Goal: Task Accomplishment & Management: Complete application form

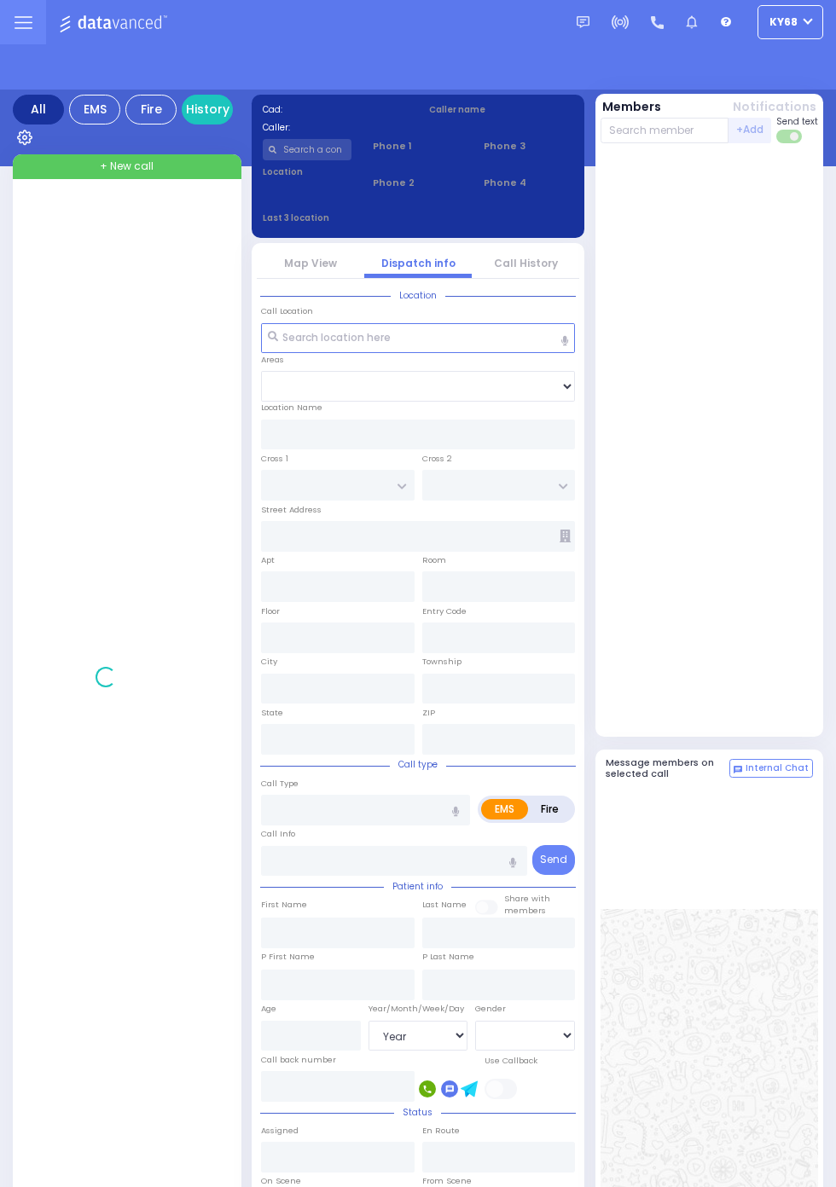
select select "Year"
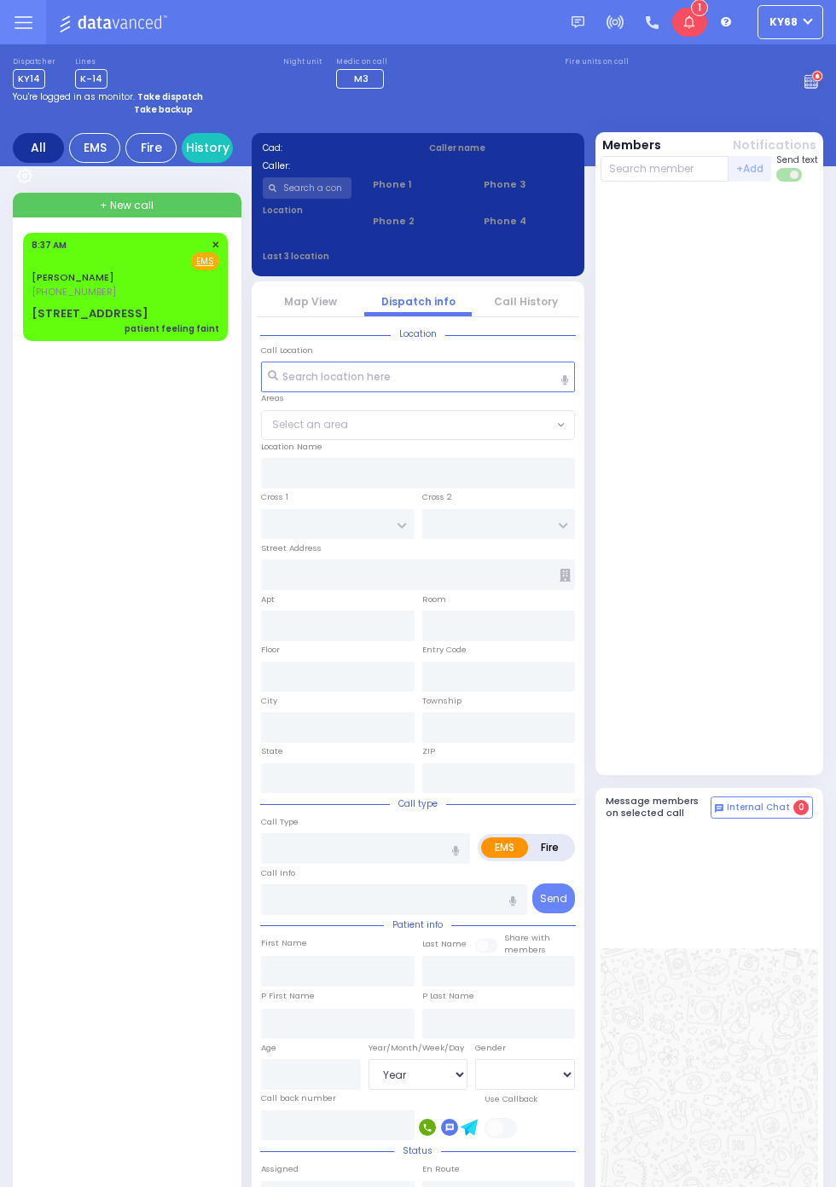
select select "Year"
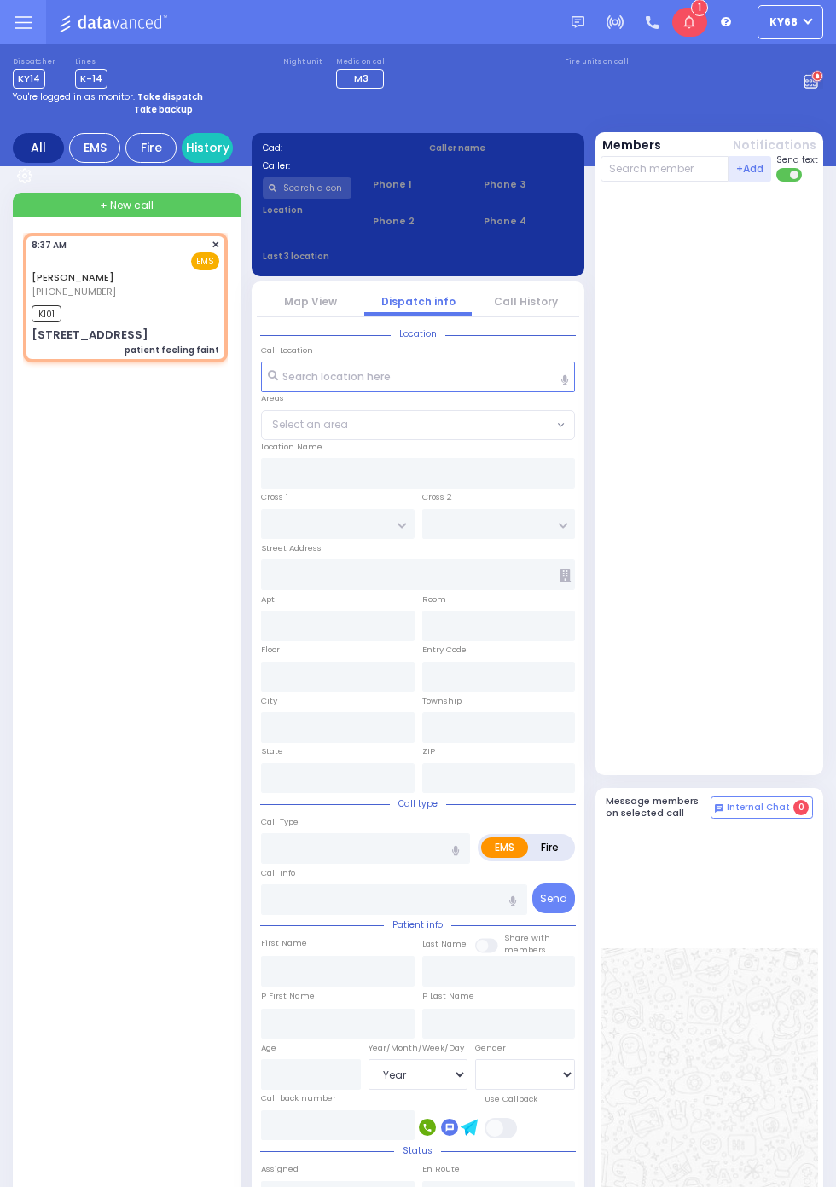
select select
type input "patient feeling faint"
radio input "true"
type input "MOSHE JOSEPH"
type input "LICHTMAN"
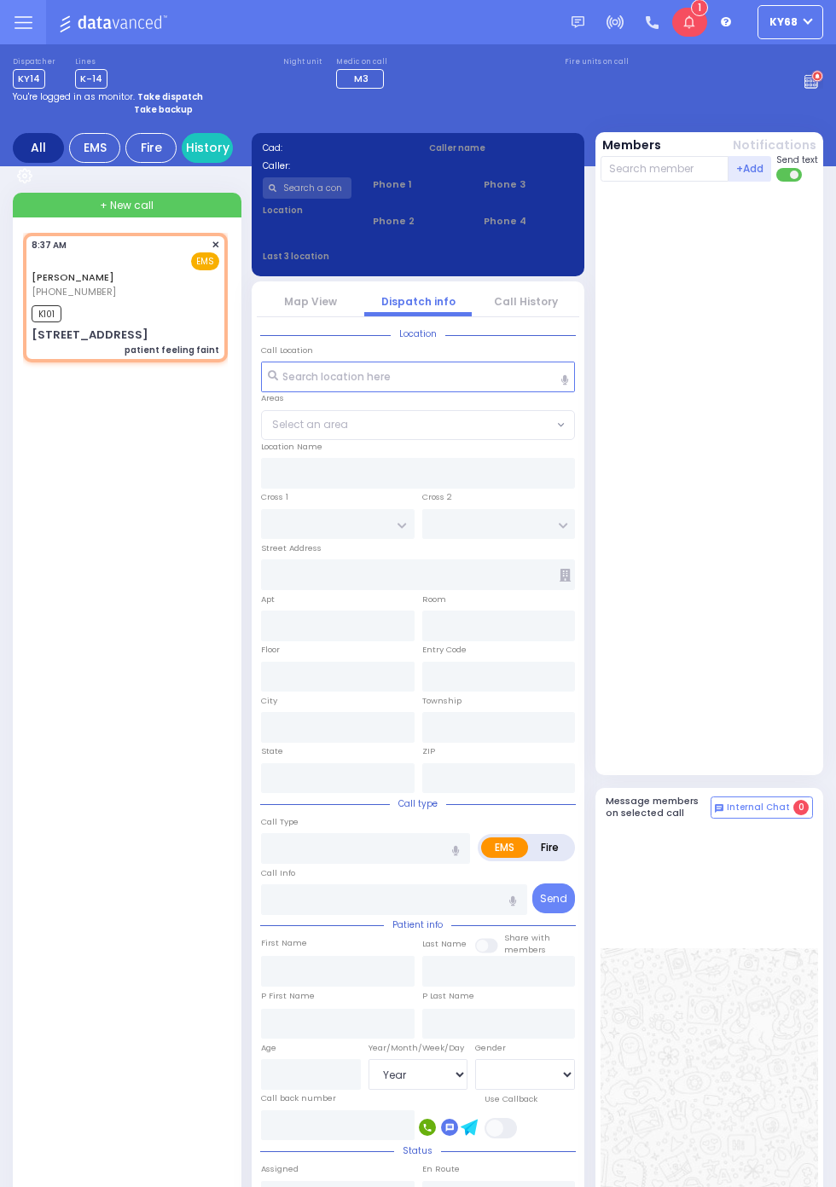
select select
type input "08:37"
type input "08:39"
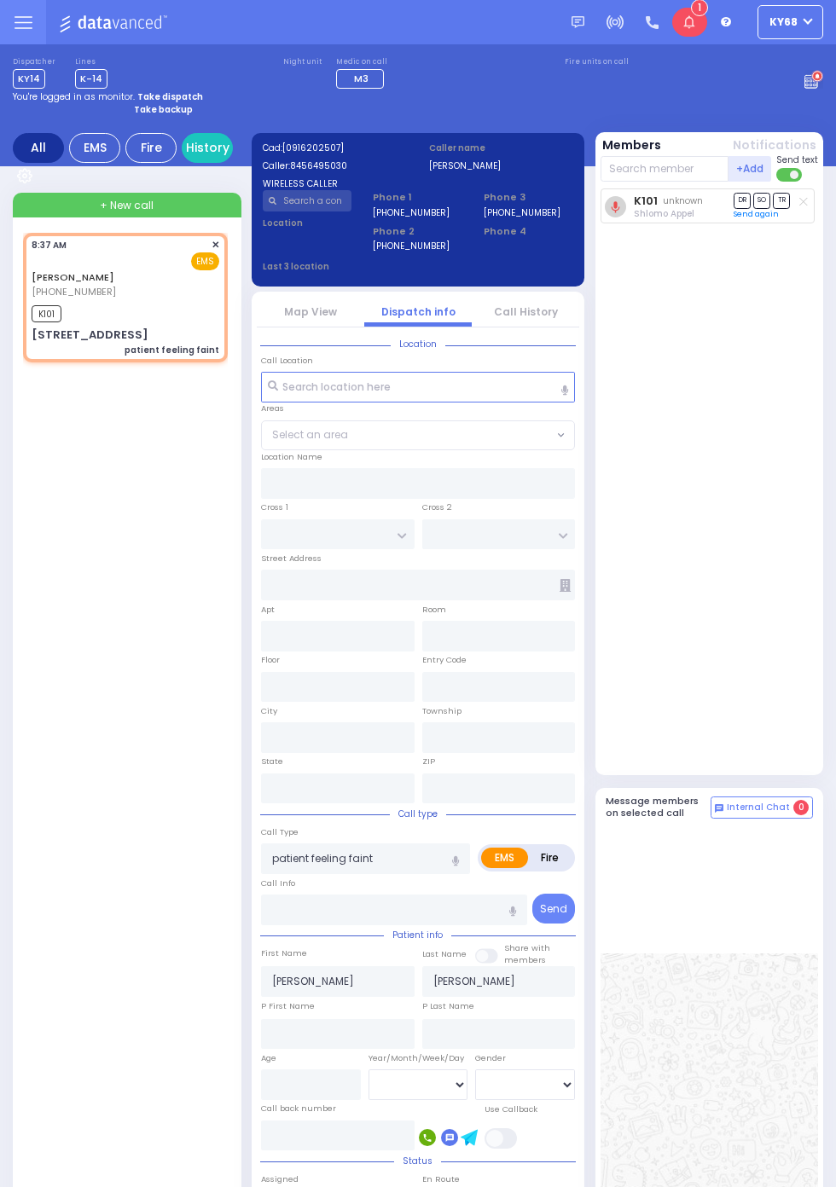
type input "TARNOPOL WAY"
type input "KALEV WAY"
type input "22 FILLMORE CT"
type input "102"
type input "Monroe"
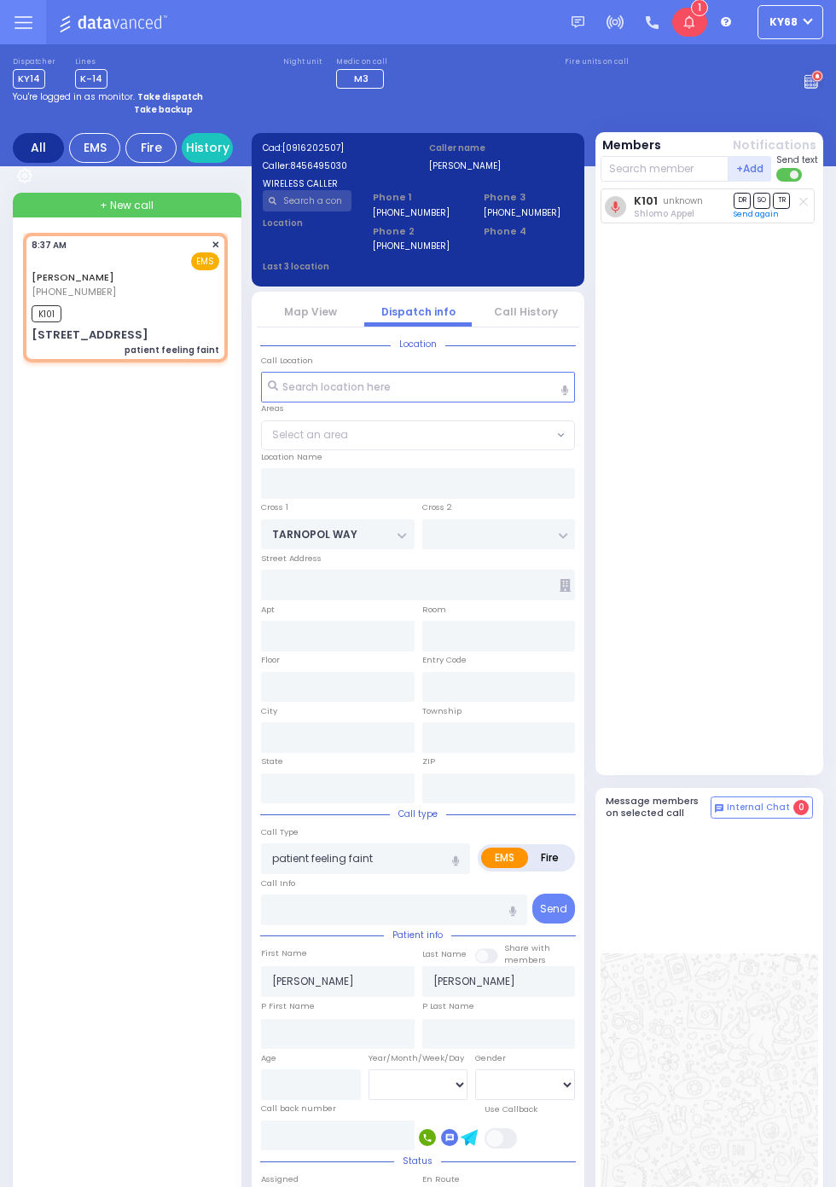
type input "New York"
type input "10950"
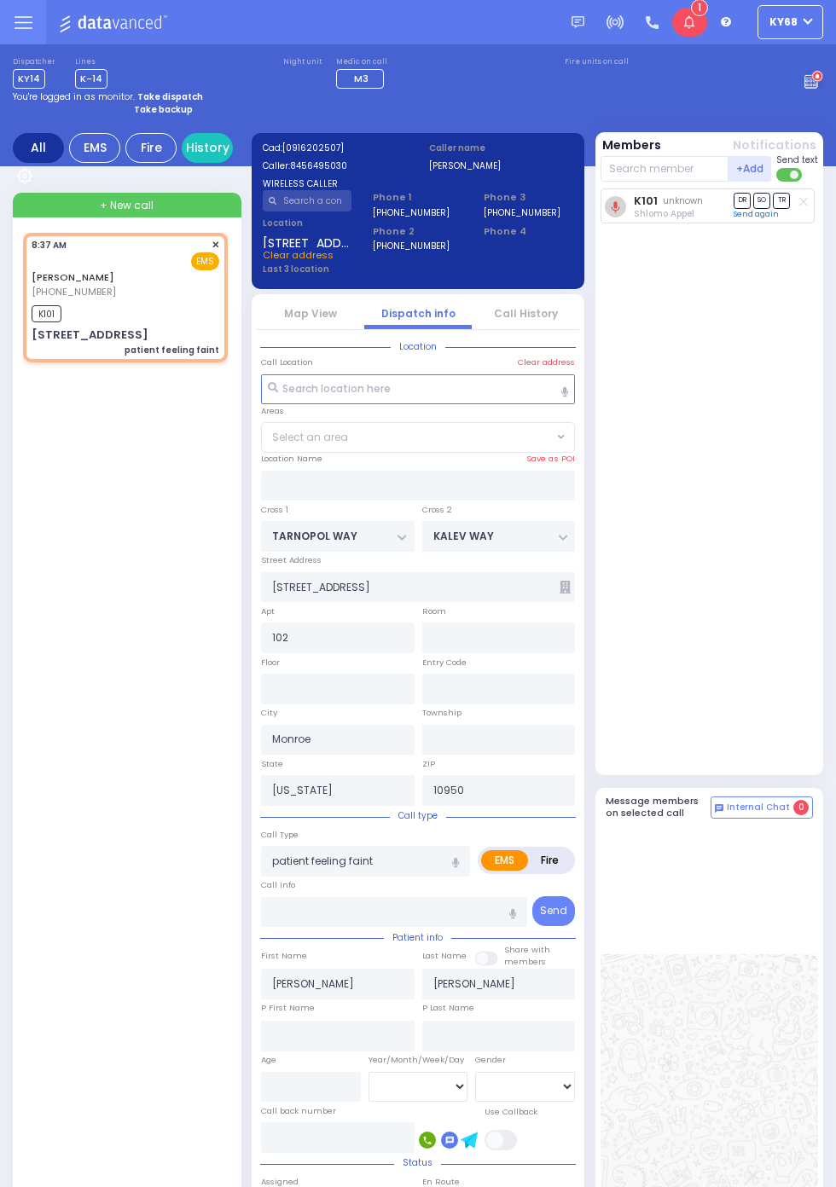
select select "SECTION 2"
select select
radio input "true"
select select
select select "SECTION 2"
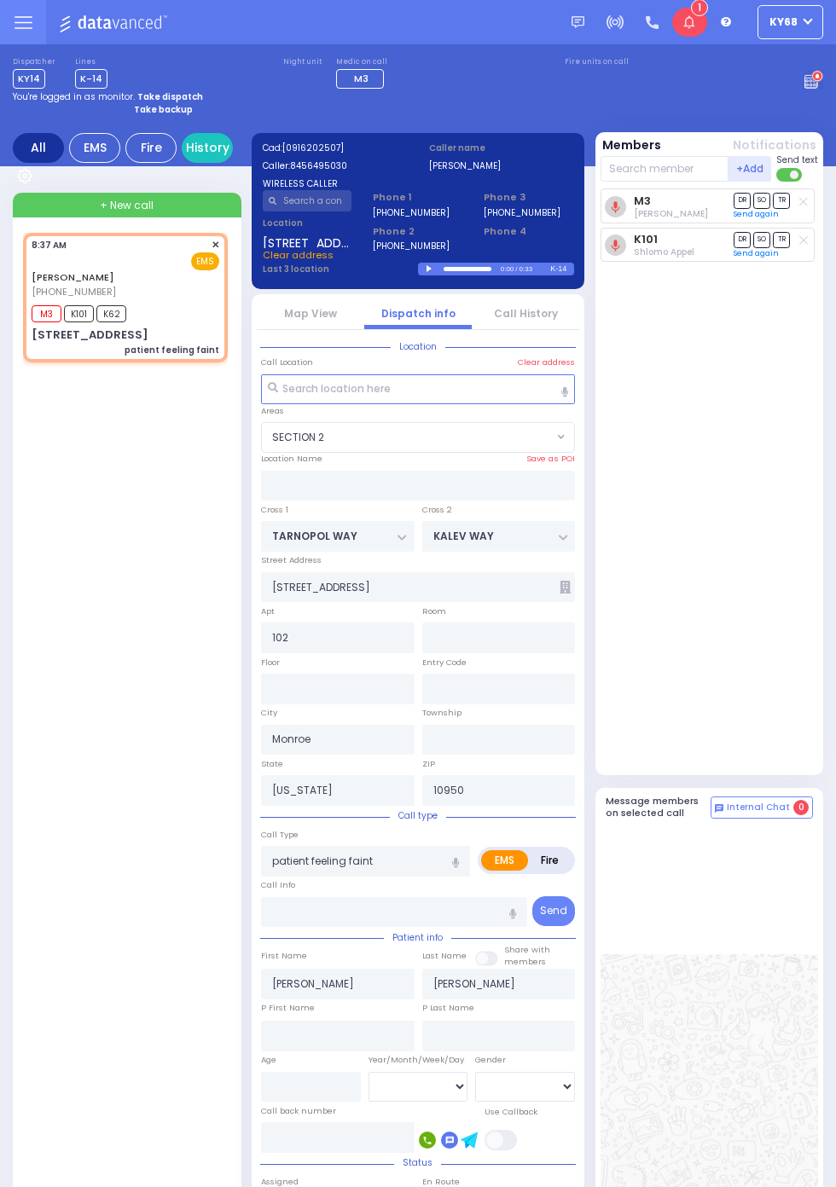
select select
radio input "true"
select select
select select "SECTION 2"
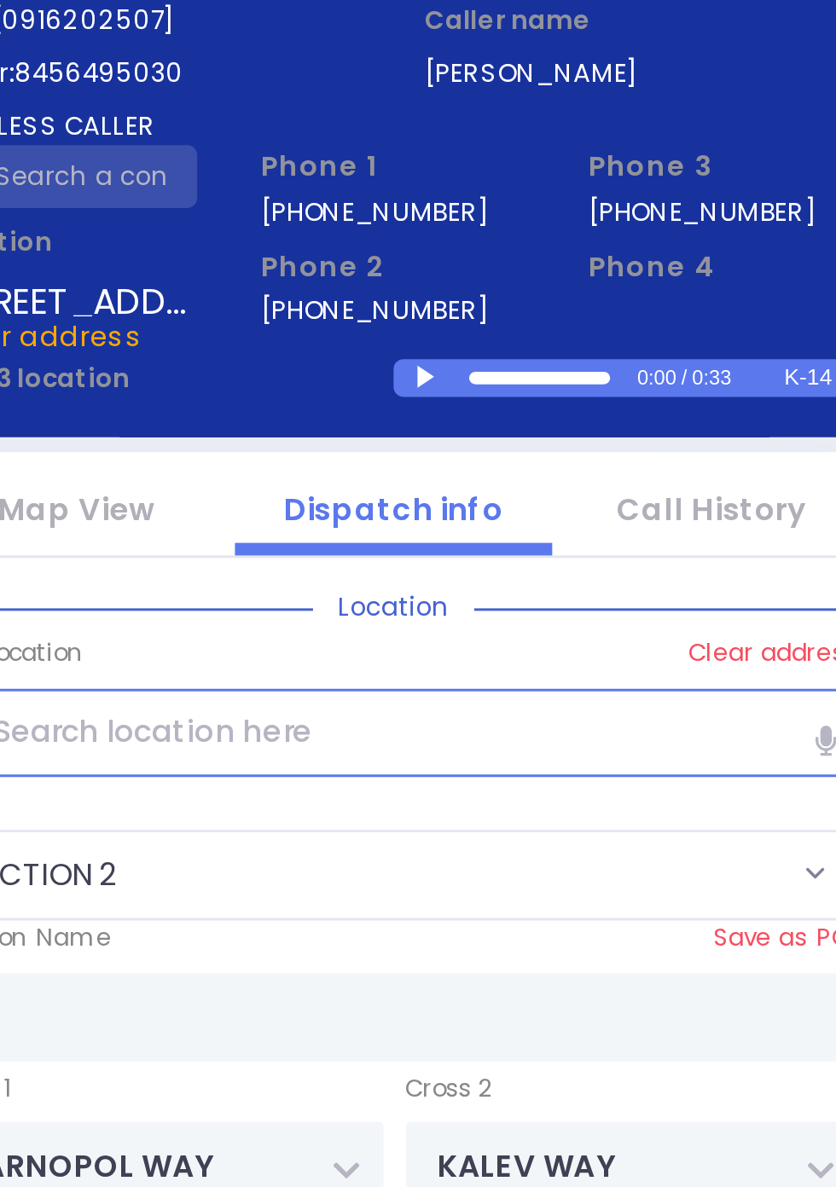
click at [436, 265] on div at bounding box center [430, 269] width 9 height 8
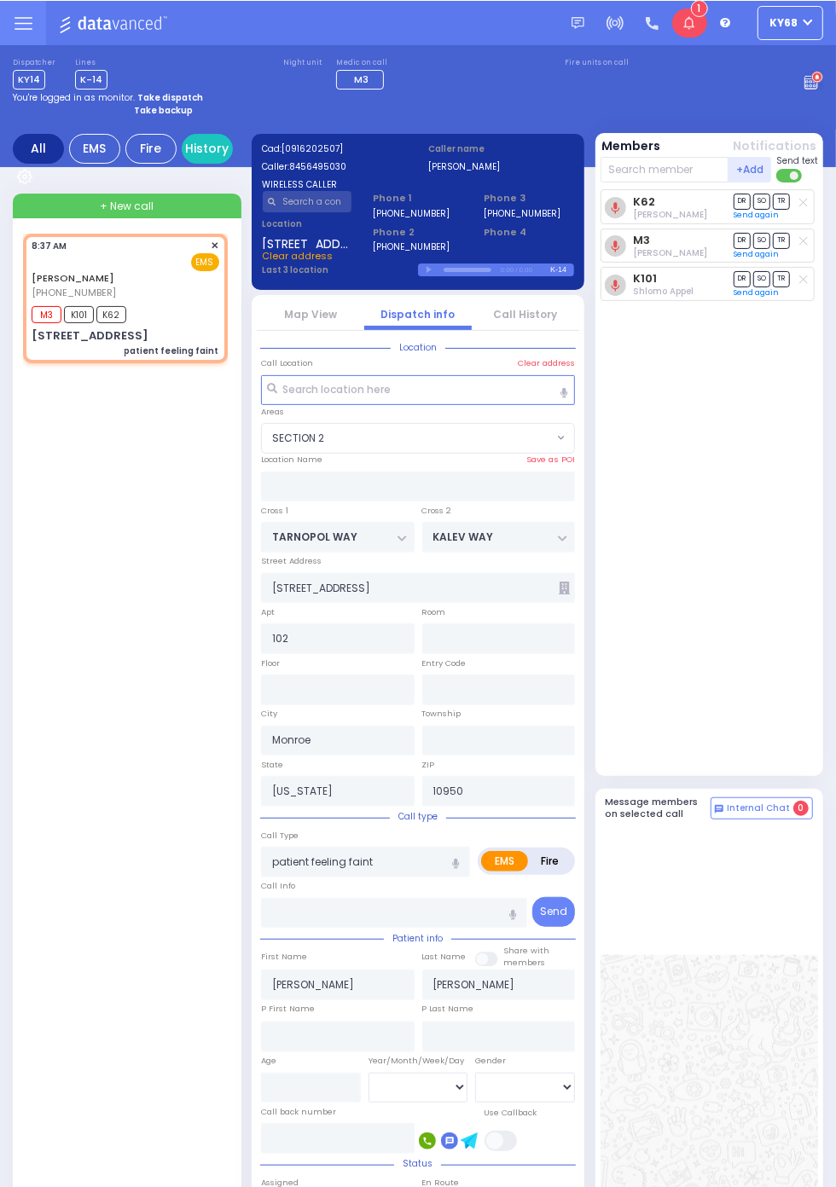
click at [536, 311] on link "Call History" at bounding box center [526, 313] width 64 height 14
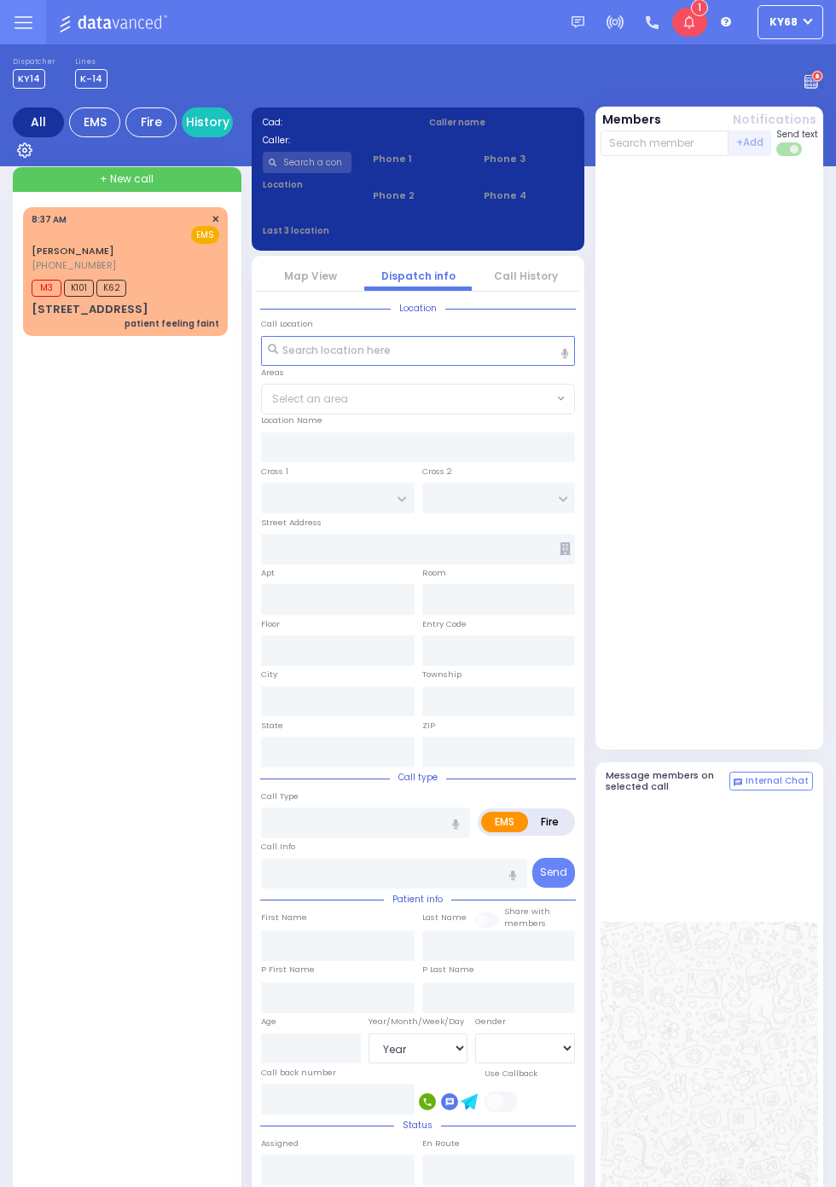
select select "Year"
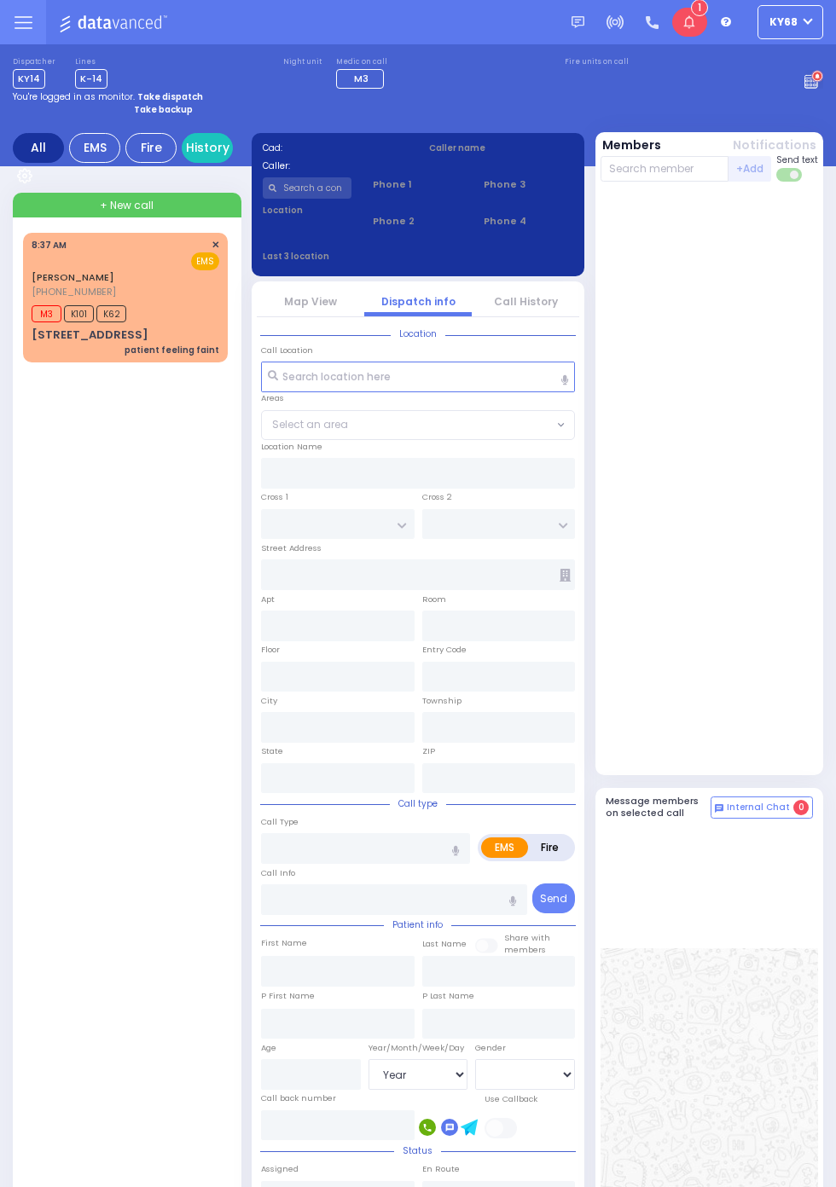
select select "Year"
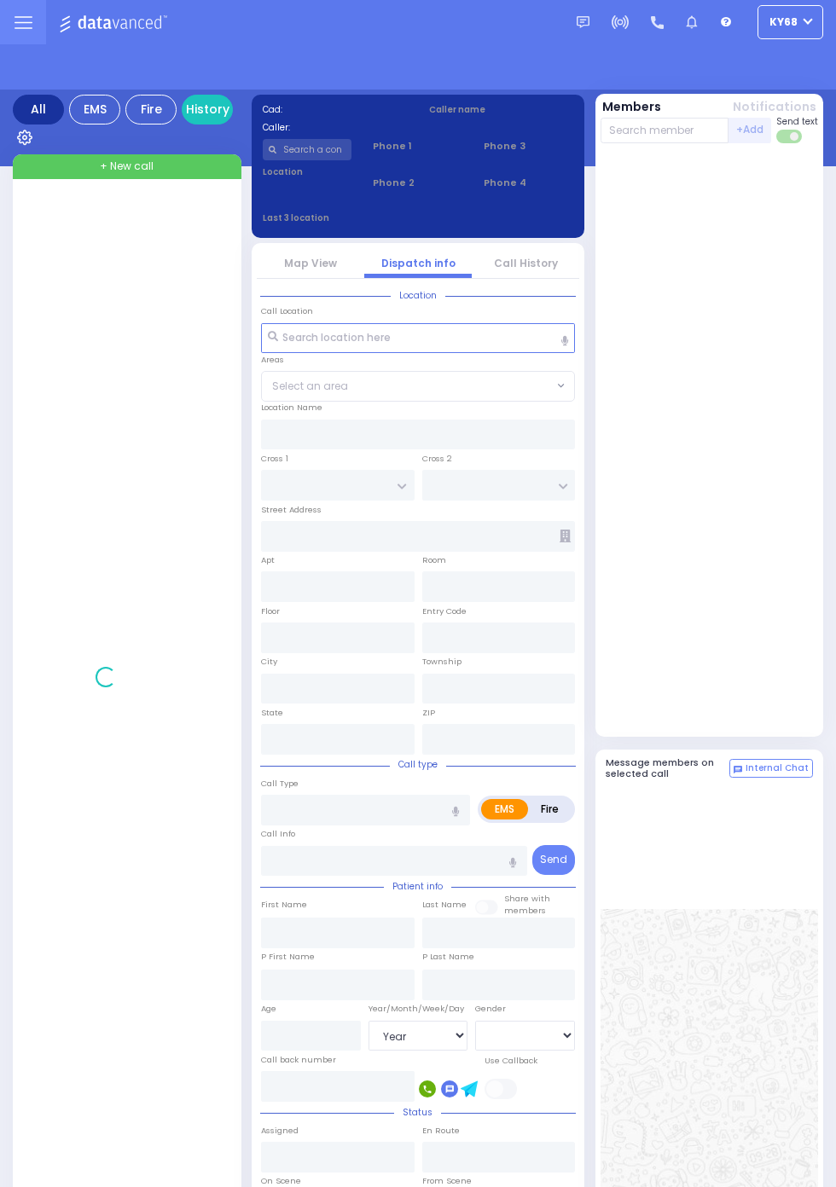
select select "Year"
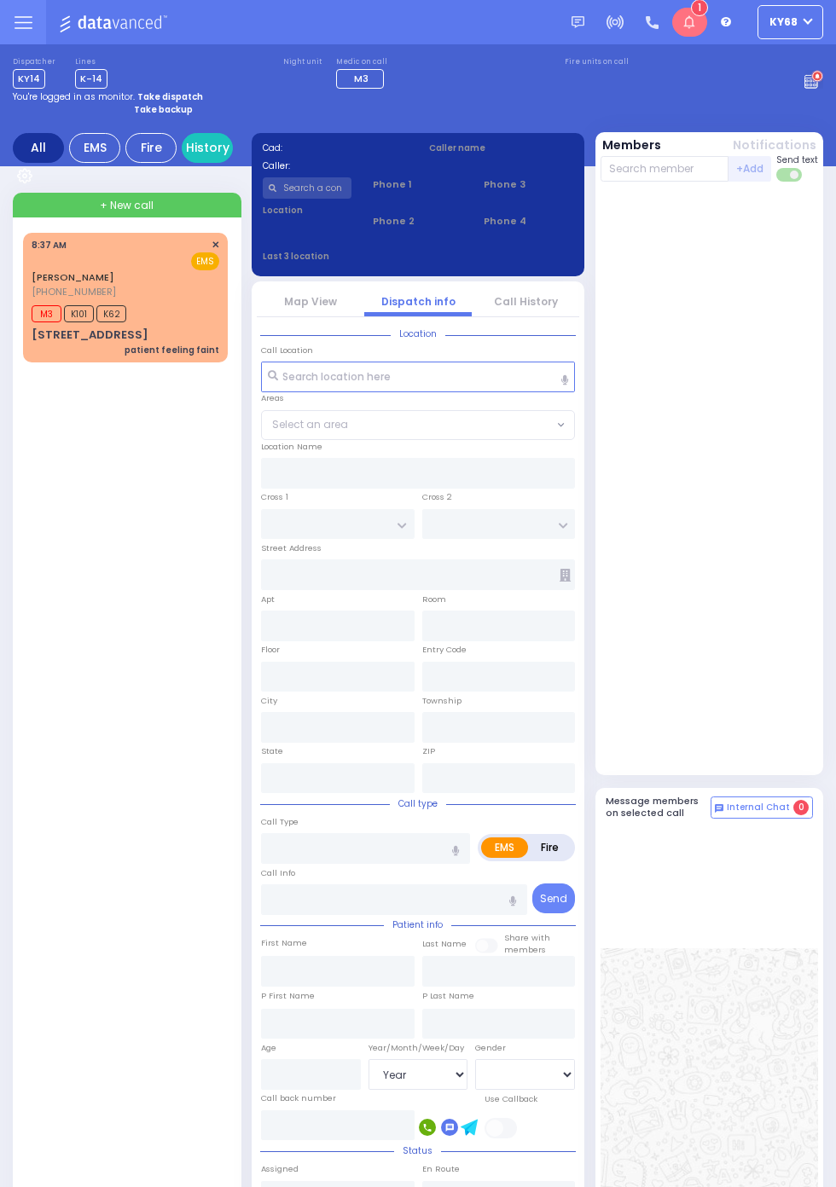
click at [695, 30] on icon at bounding box center [689, 22] width 12 height 14
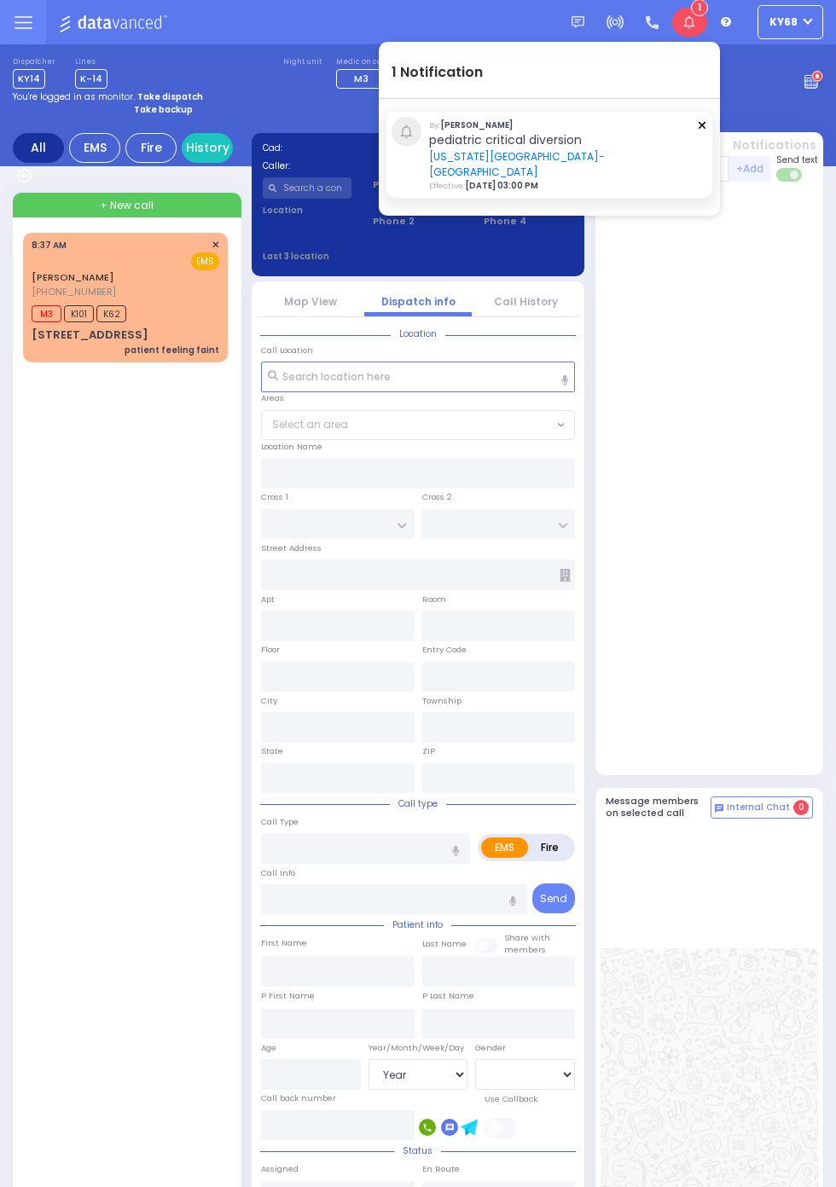
click at [107, 795] on div "MOSHE JOSEPH LICHTMAN (845) 649-5030 8:37 AM ✕ M3 K101 K62" at bounding box center [128, 834] width 211 height 1202
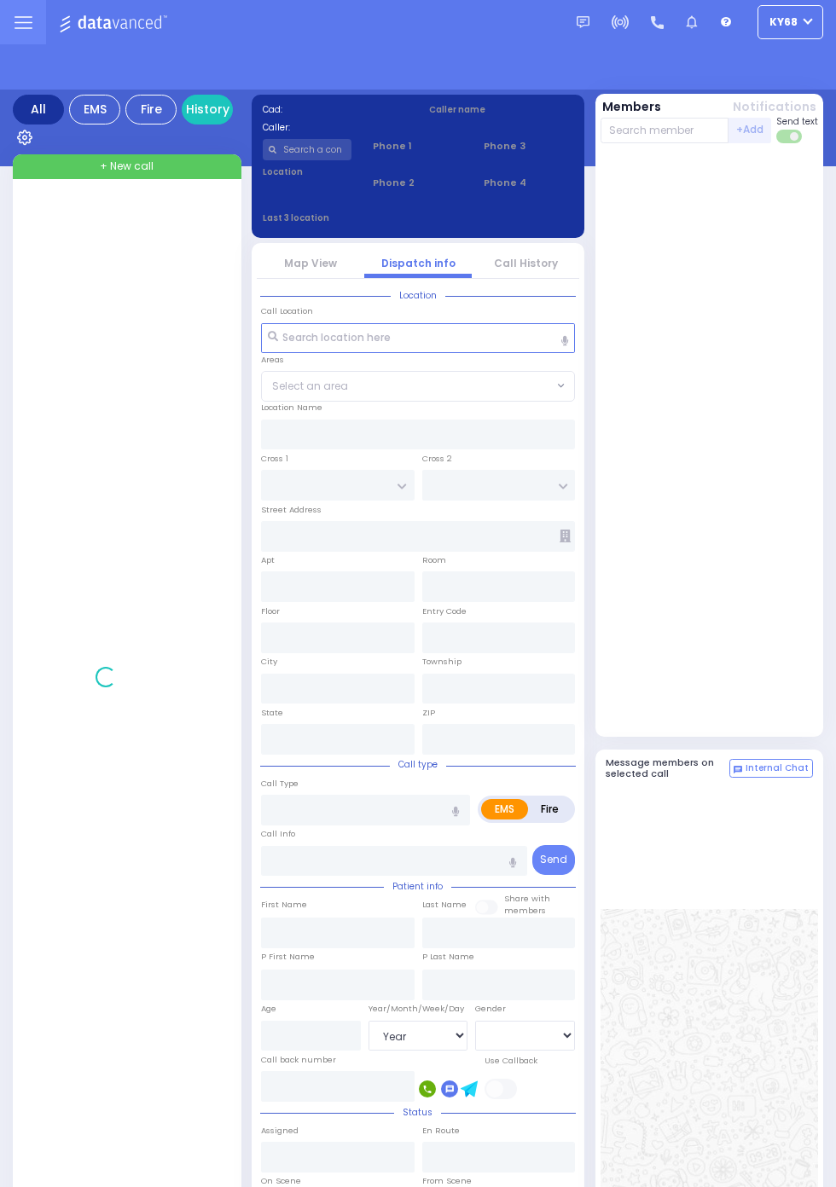
select select "Year"
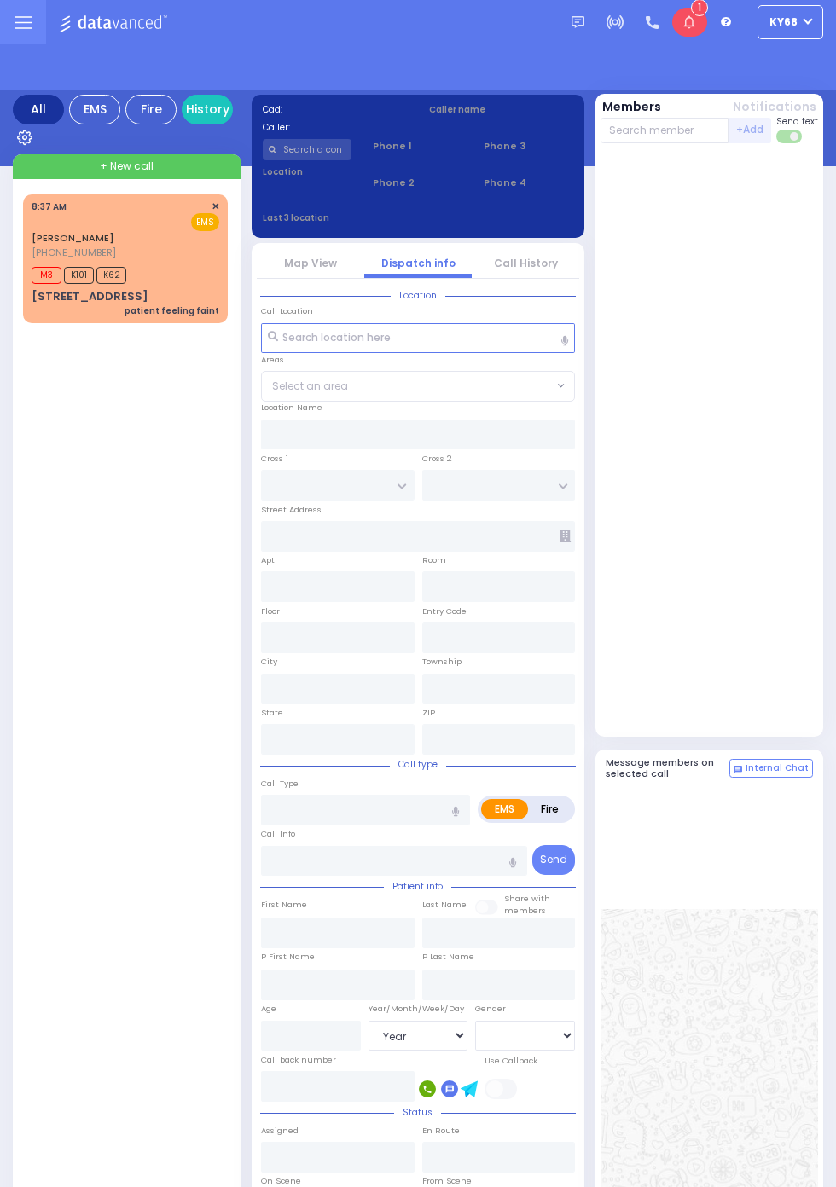
select select "Year"
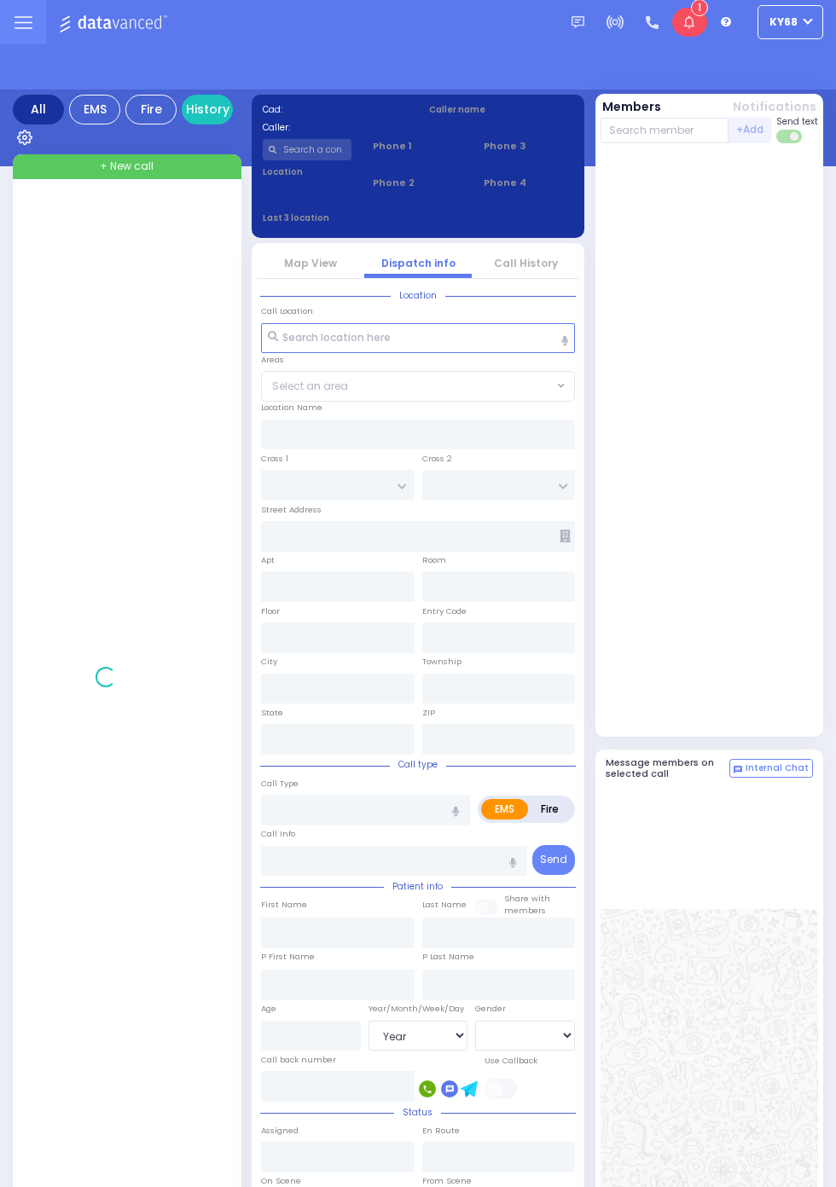
select select "Year"
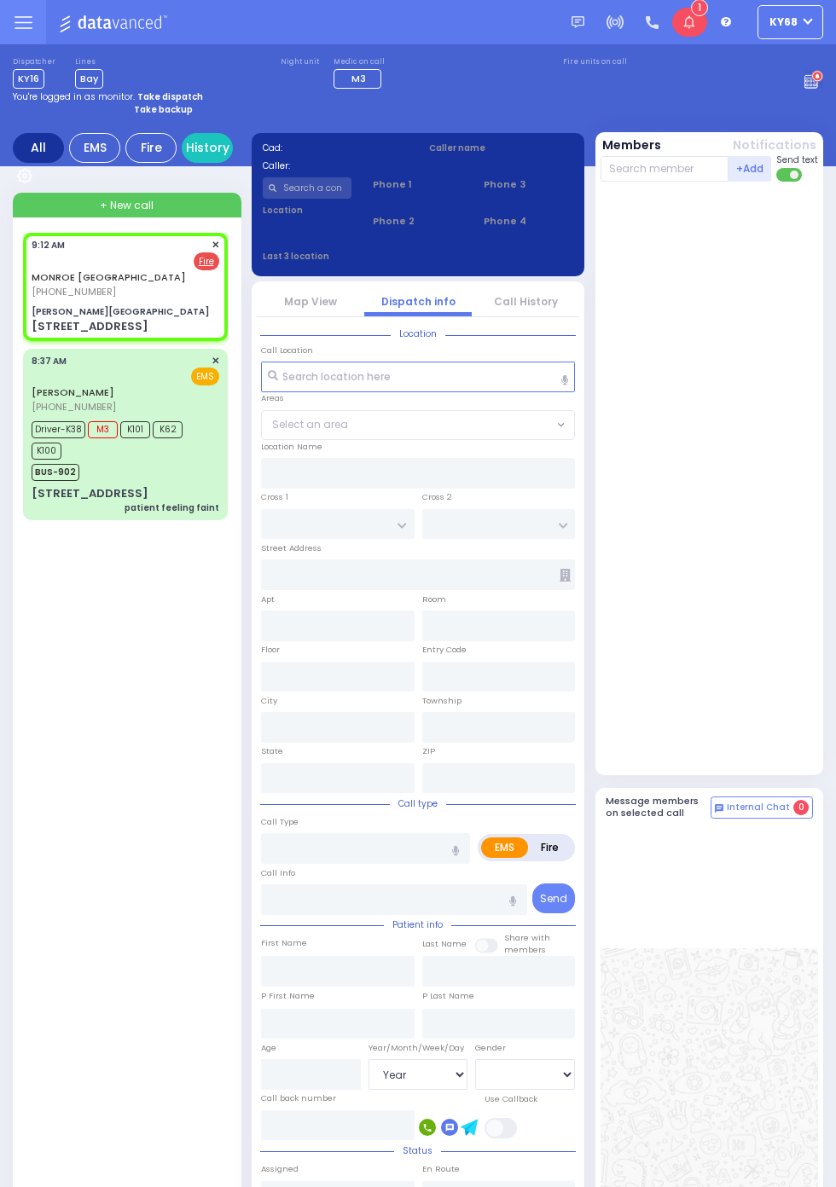
select select
radio input "false"
radio input "true"
select select
type input "09:12"
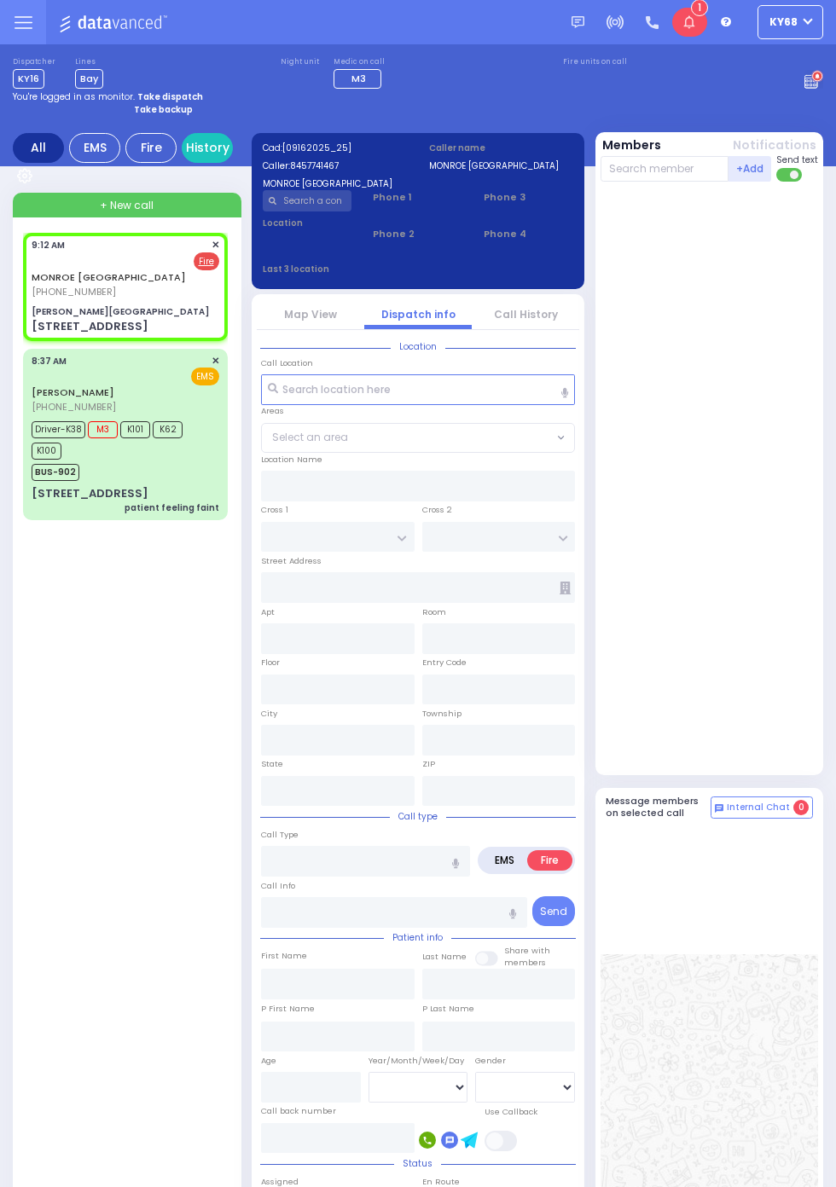
type input "[PERSON_NAME][GEOGRAPHIC_DATA]"
type input "MERON DR"
type input "RATZFERT WAY"
type input "[STREET_ADDRESS]"
type input "1"
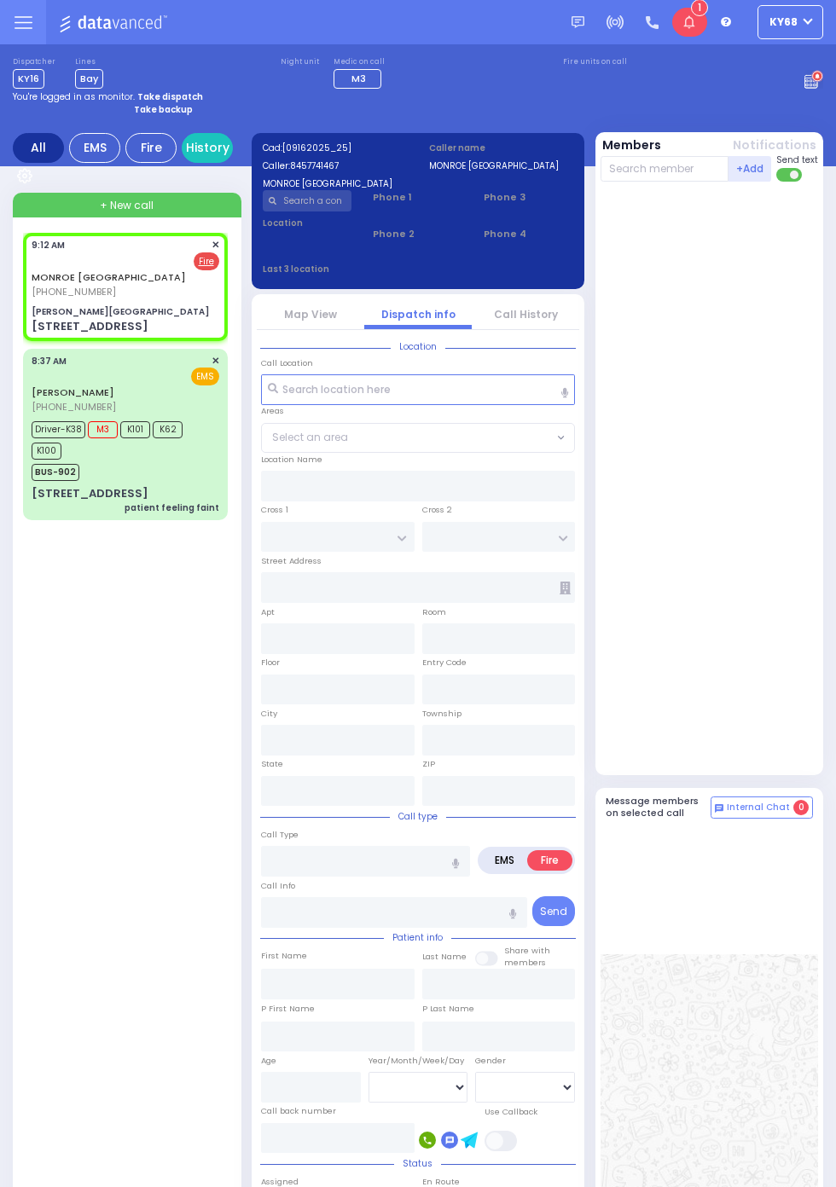
type input "Monroe"
type input "[US_STATE]"
type input "10950"
select select "SECTION 6"
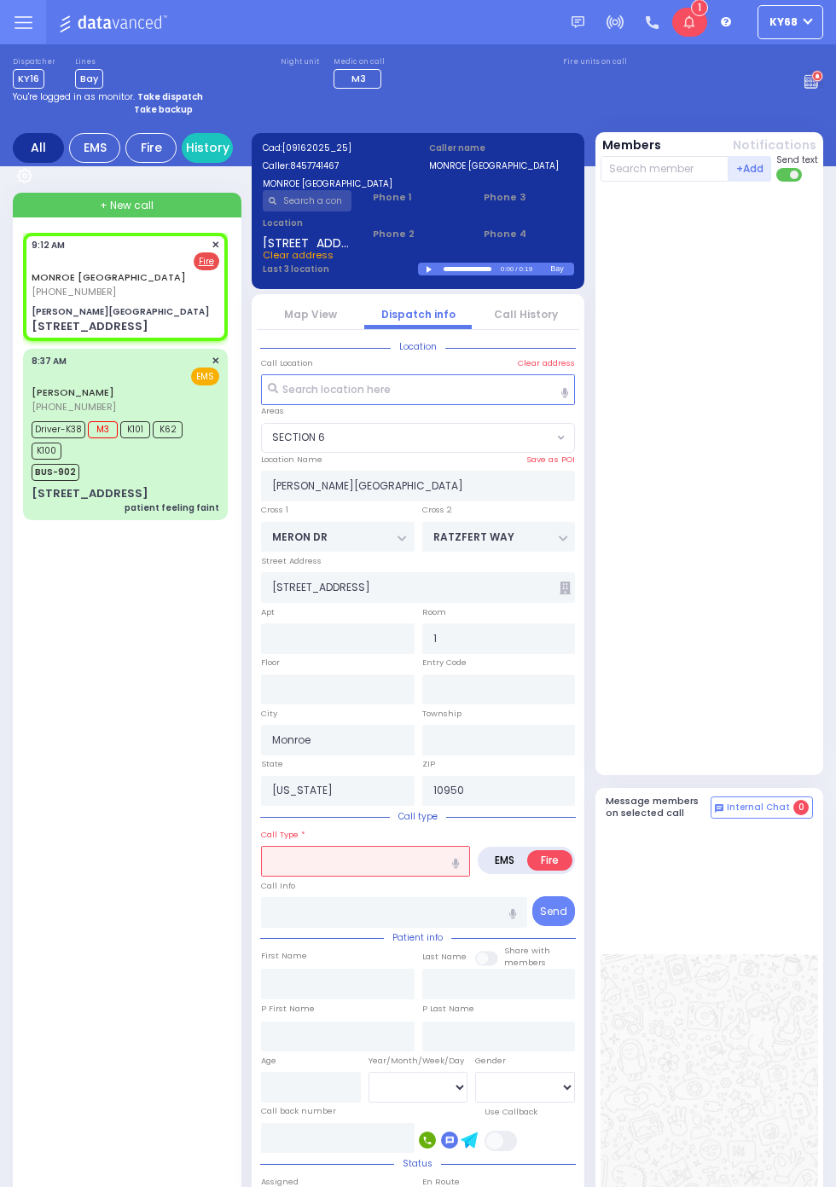
select select
radio input "true"
select select
type input "1st"
select select "SECTION 6"
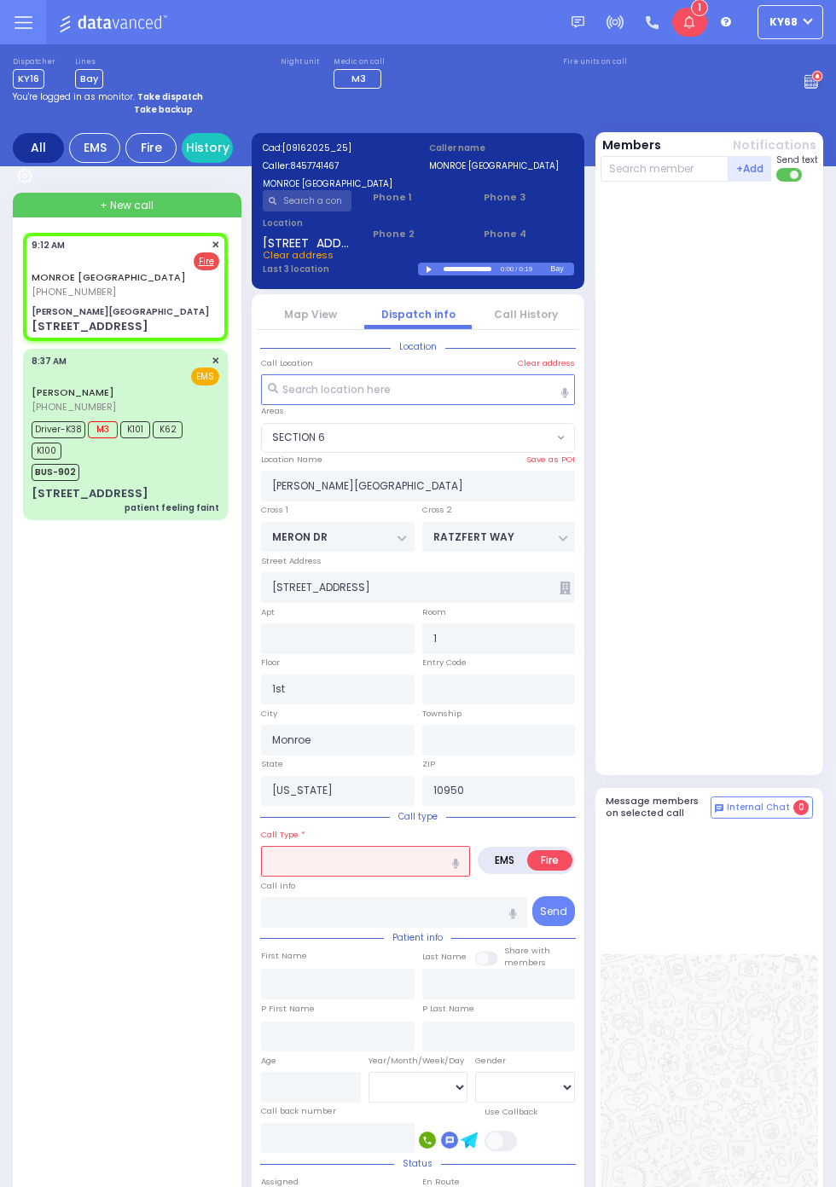
select select
radio input "true"
select select
type input "101"
select select "SECTION 6"
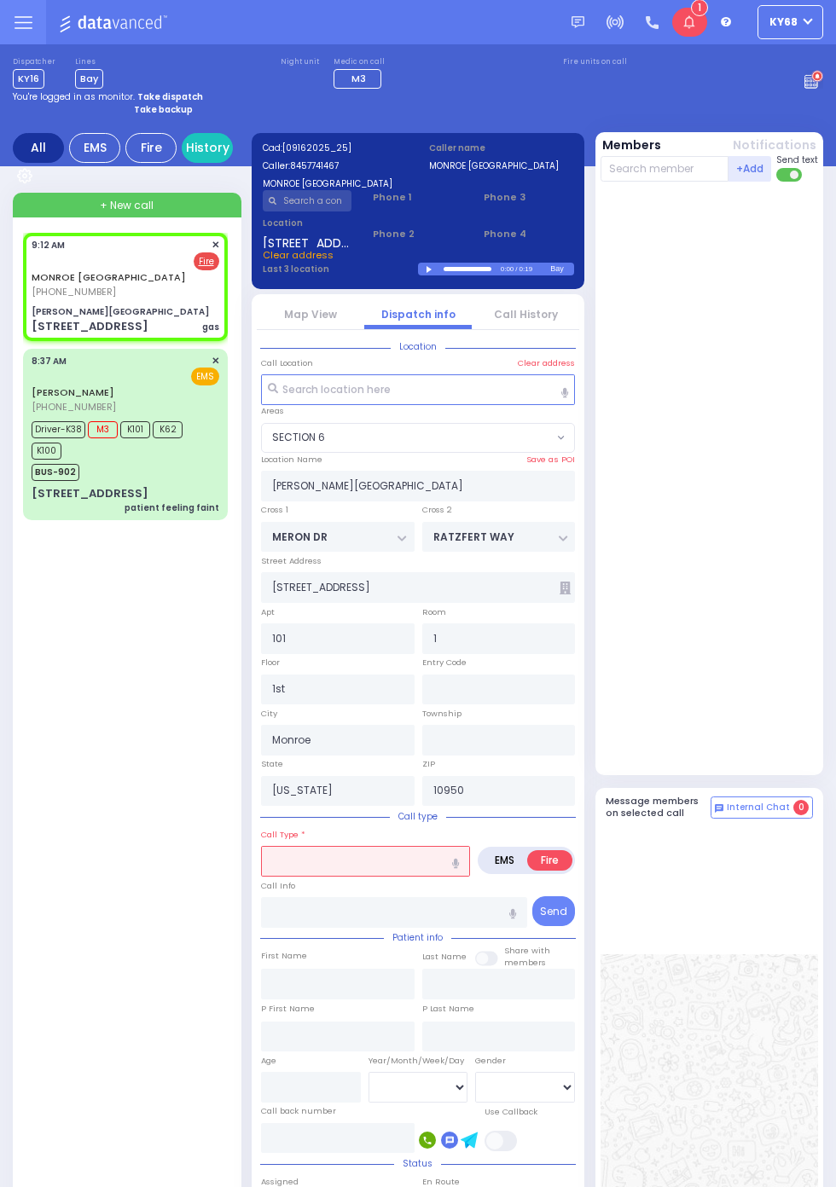
select select
type input "gas"
radio input "true"
select select
select select "SECTION 6"
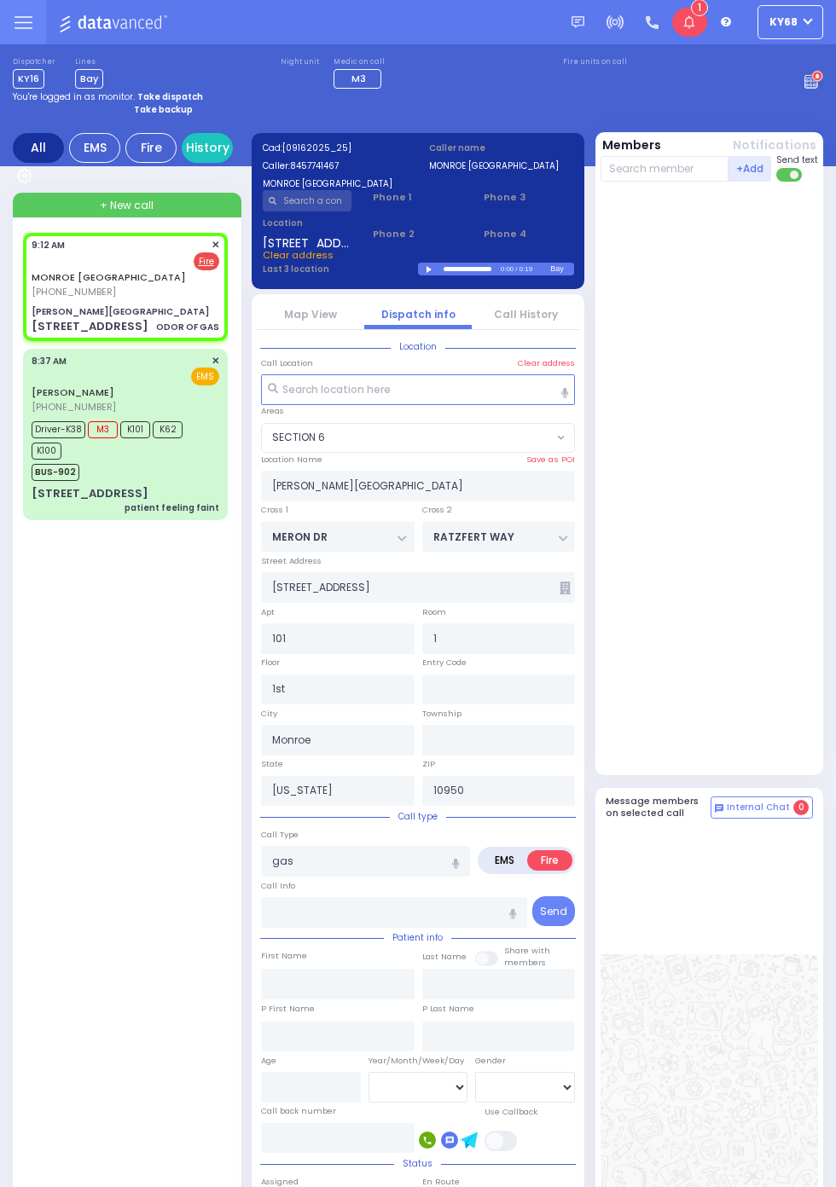
select select
type input "ODOR OF GAS"
radio input "true"
select select
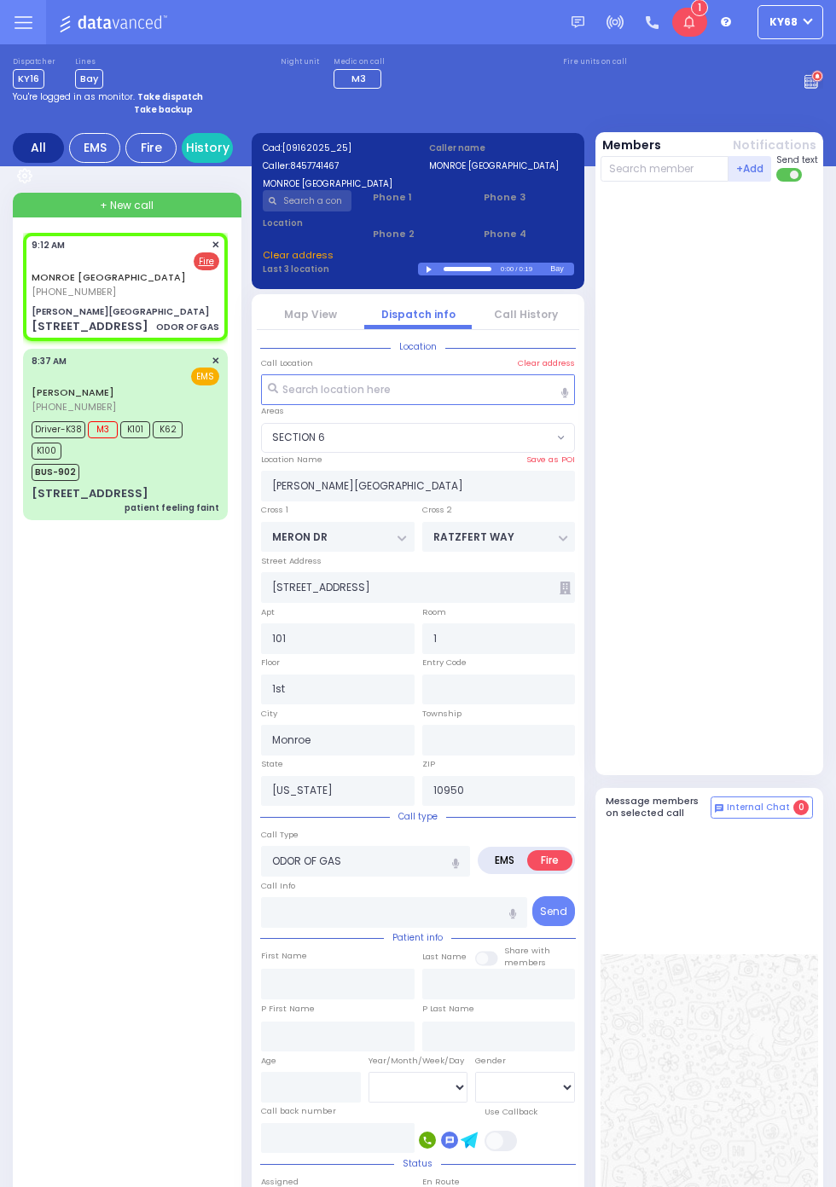
radio input "true"
select select
type input "09:14"
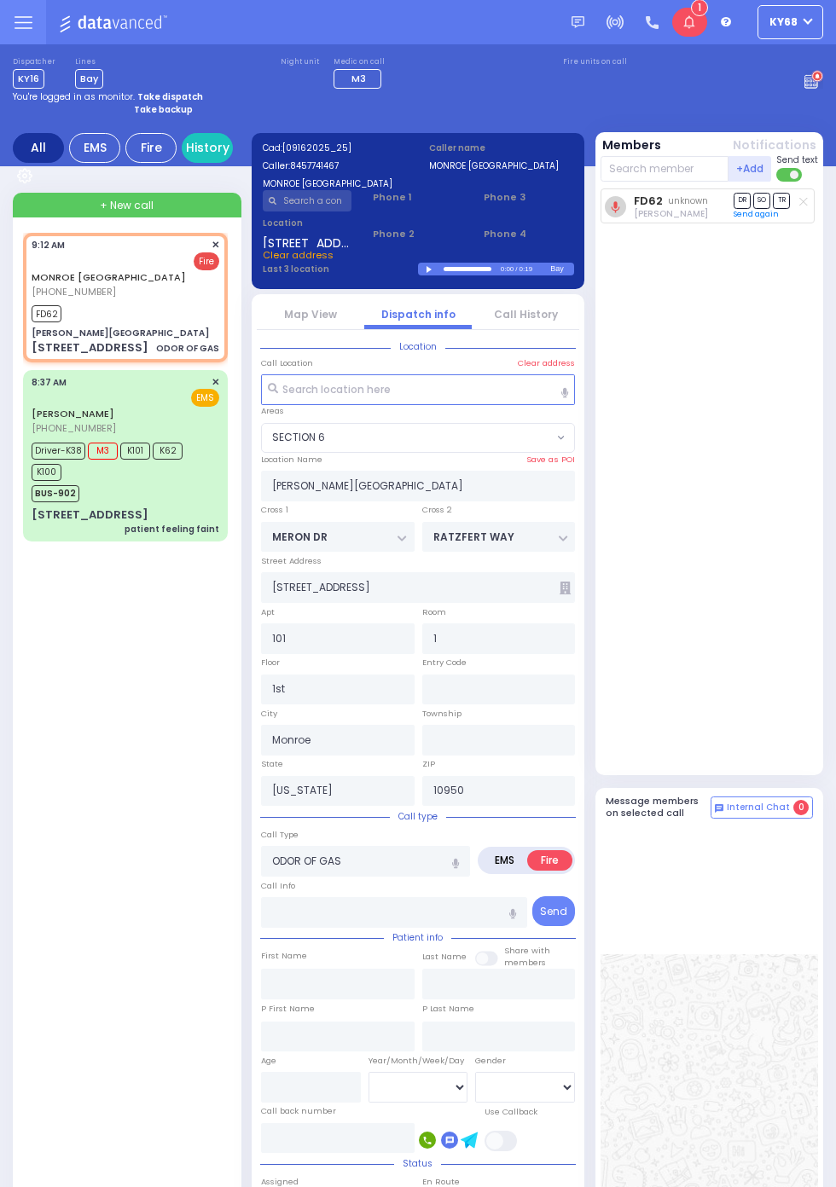
select select "SECTION 6"
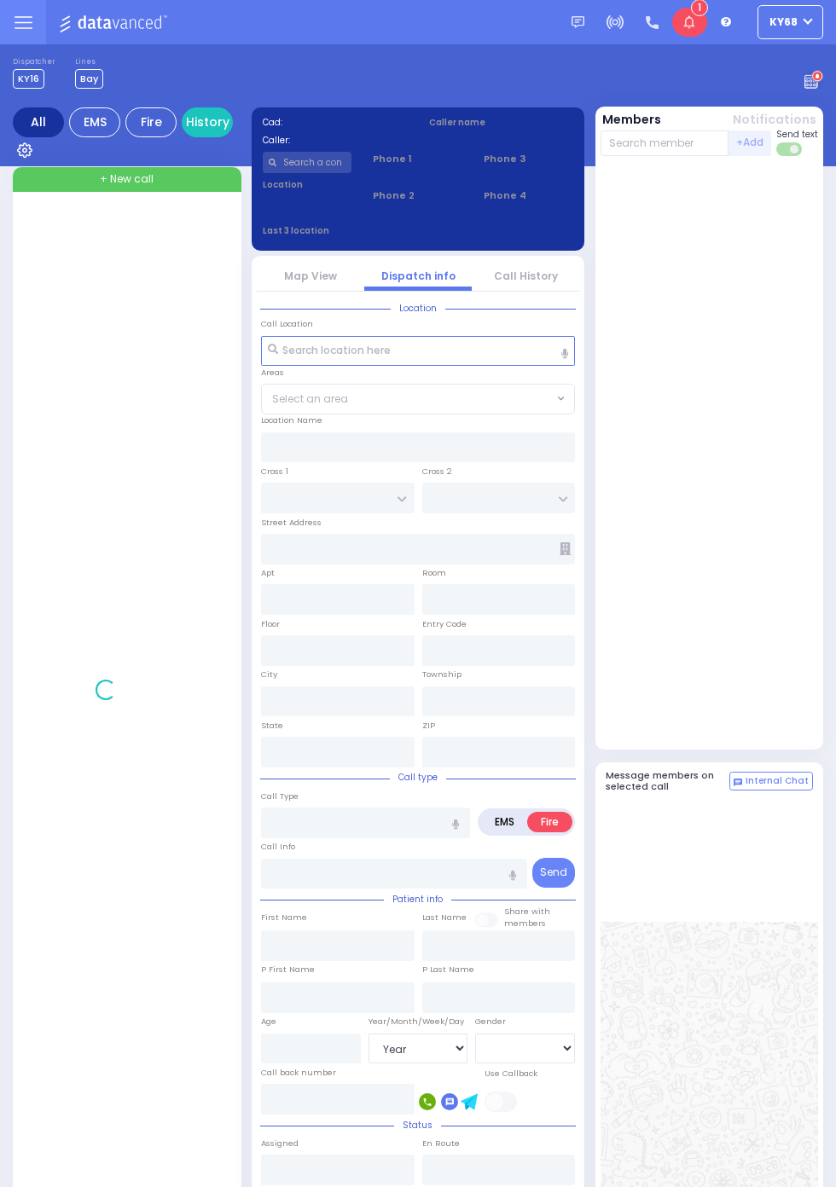
select select "Year"
